Goal: Task Accomplishment & Management: Use online tool/utility

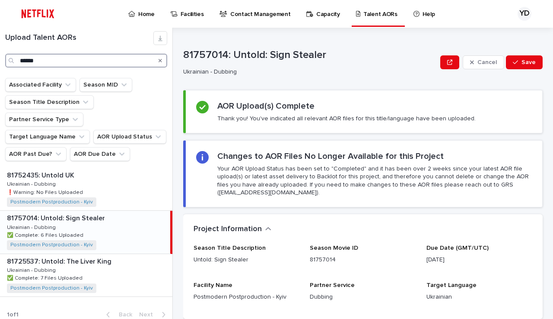
click at [64, 62] on input "******" at bounding box center [86, 61] width 162 height 14
click at [161, 61] on icon "Search" at bounding box center [160, 60] width 3 height 5
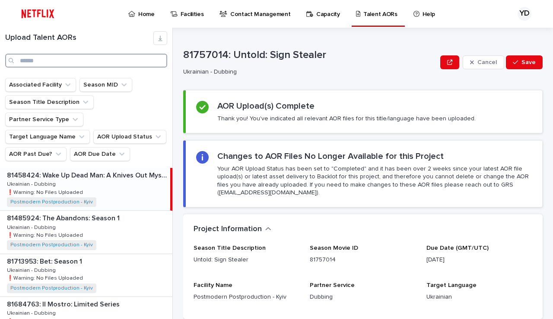
click at [132, 57] on input "Search" at bounding box center [86, 61] width 162 height 14
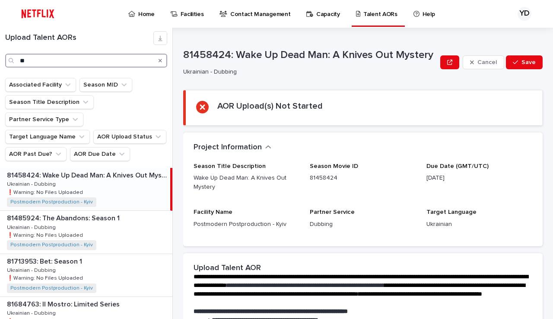
type input "*"
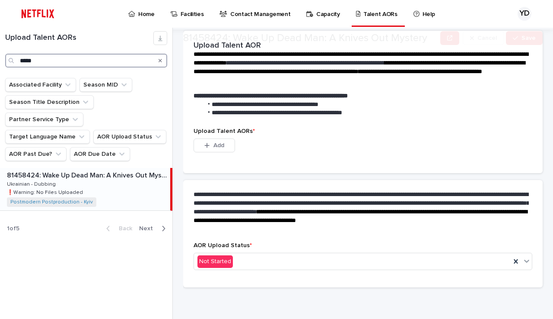
scroll to position [217, 0]
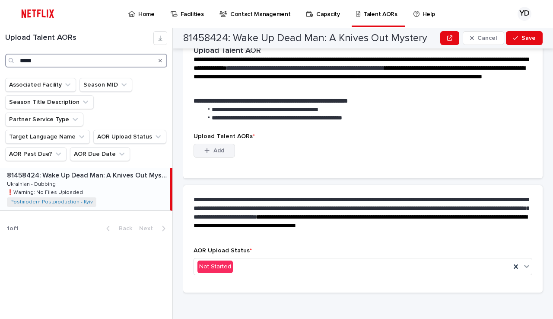
type input "****"
click at [222, 150] on button "Add" at bounding box center [215, 151] width 42 height 14
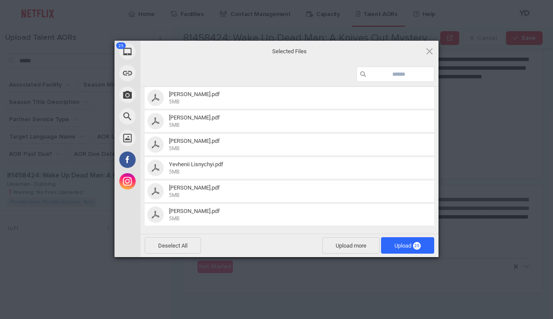
scroll to position [464, 0]
click at [395, 246] on span "Upload 25" at bounding box center [408, 245] width 26 height 6
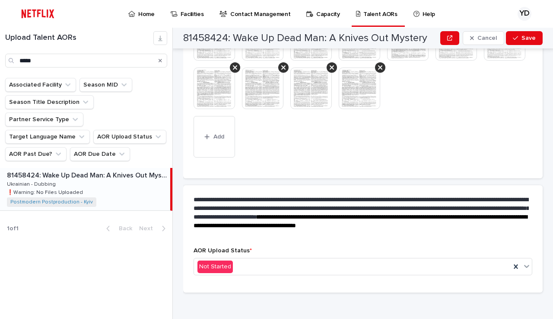
scroll to position [396, 0]
click at [244, 259] on div "Not Started" at bounding box center [352, 266] width 317 height 14
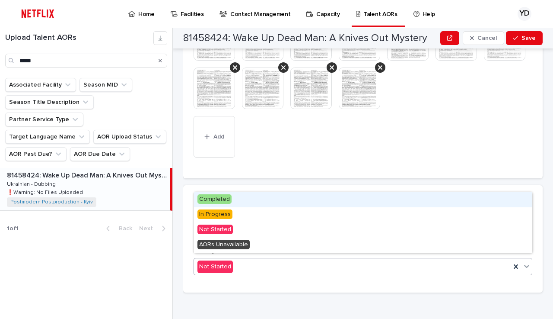
click at [235, 201] on div "Completed" at bounding box center [363, 199] width 338 height 15
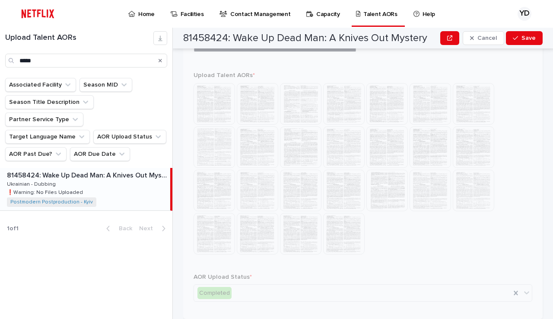
scroll to position [176, 0]
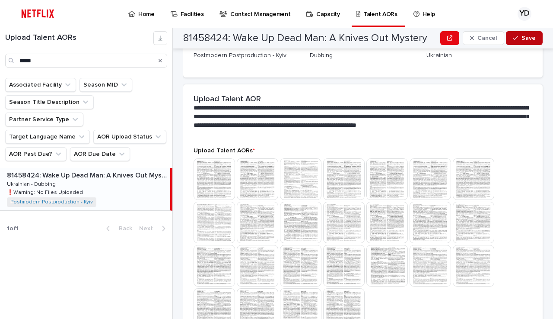
click at [520, 38] on div "button" at bounding box center [517, 38] width 9 height 6
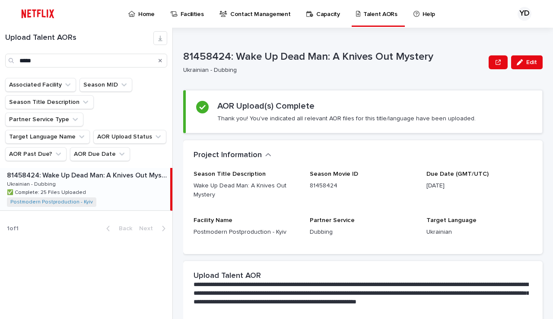
scroll to position [0, 0]
